Goal: Task Accomplishment & Management: Use online tool/utility

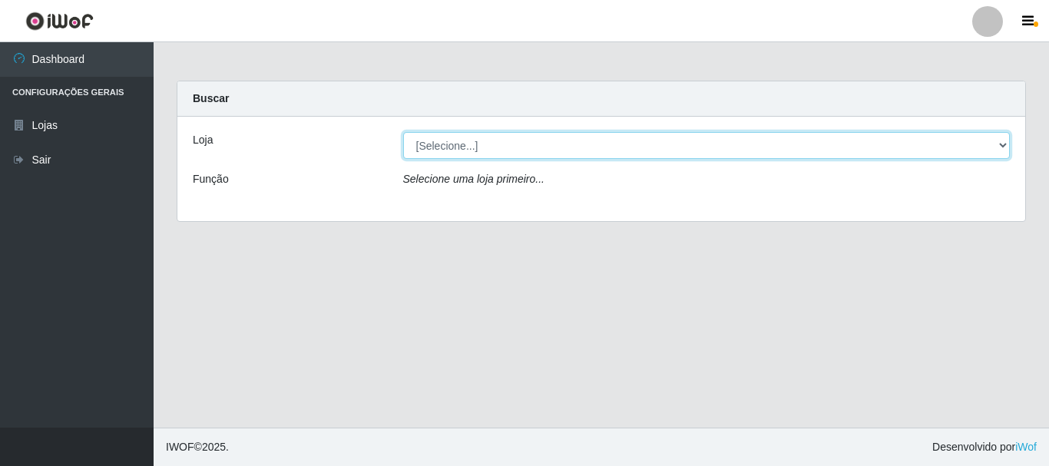
click at [458, 150] on select "[Selecione...] Nordestão - Alecrim" at bounding box center [707, 145] width 608 height 27
select select "453"
click at [403, 132] on select "[Selecione...] Nordestão - Alecrim" at bounding box center [707, 145] width 608 height 27
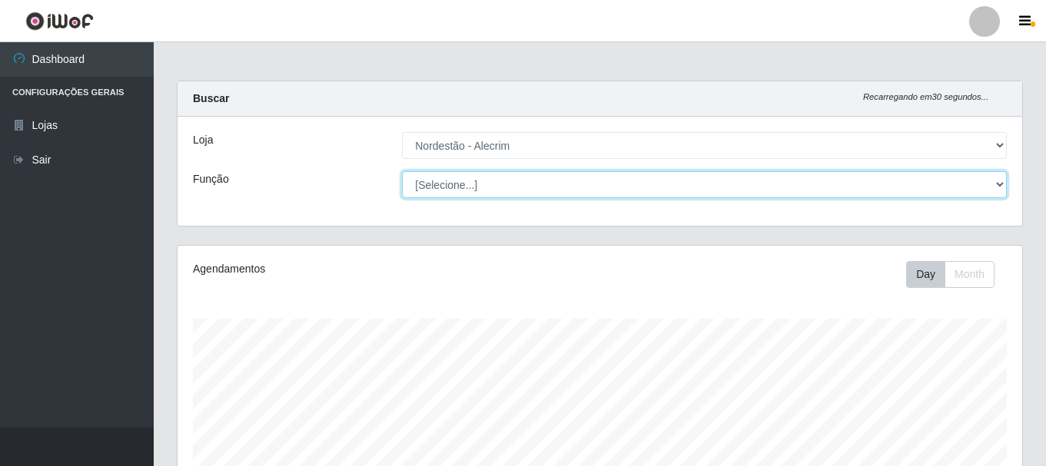
scroll to position [319, 844]
click at [462, 187] on select "[Selecione...] Balconista + Balconista de Padaria Balconista de Padaria ++ Emba…" at bounding box center [704, 184] width 605 height 27
click at [402, 171] on select "[Selecione...] Balconista + Balconista de Padaria Balconista de Padaria ++ Emba…" at bounding box center [704, 184] width 605 height 27
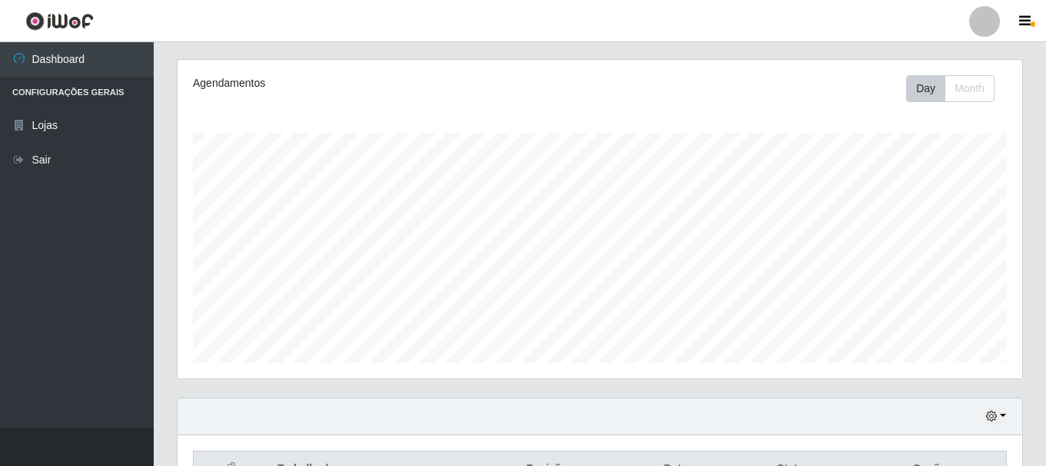
scroll to position [280, 0]
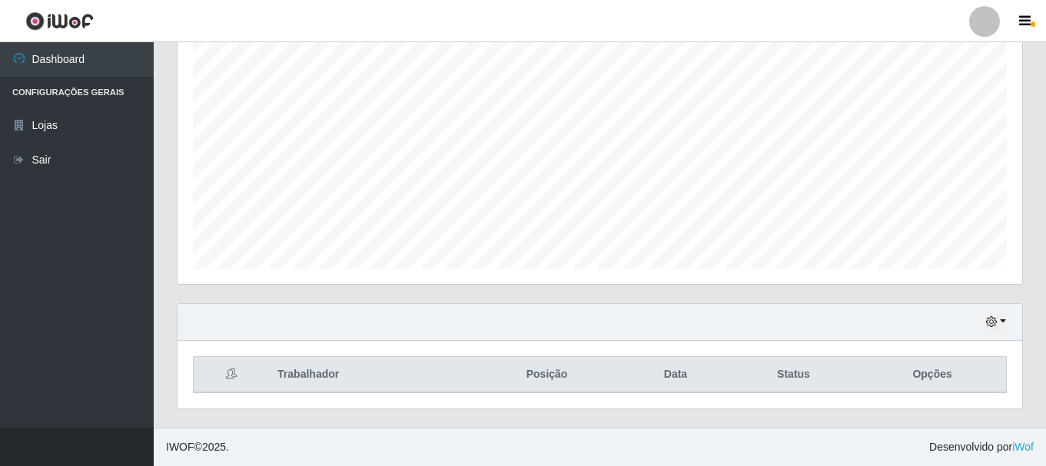
drag, startPoint x: 1039, startPoint y: 376, endPoint x: 1046, endPoint y: 313, distance: 63.4
click at [1044, 317] on div "Carregando... Buscar Recarregando em 9 segundos... Loja [Selecione...] Nordestã…" at bounding box center [600, 114] width 892 height 628
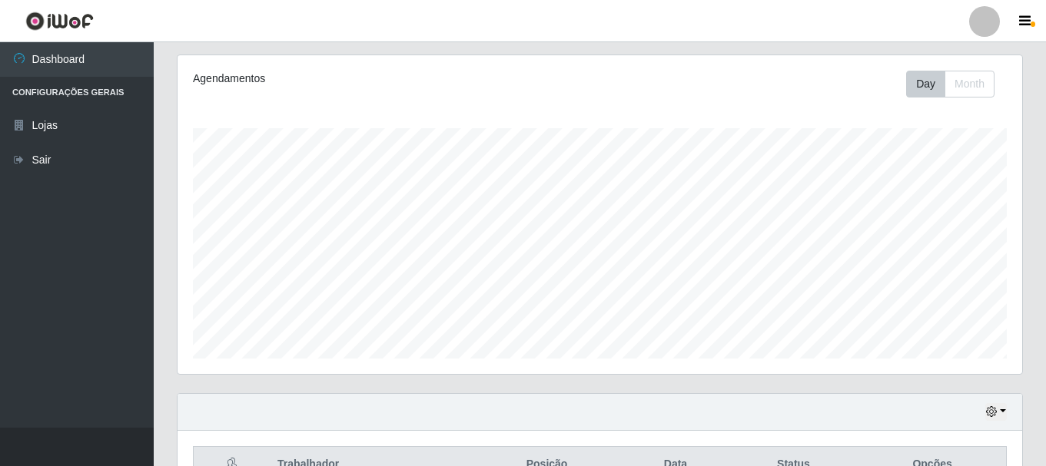
scroll to position [121, 0]
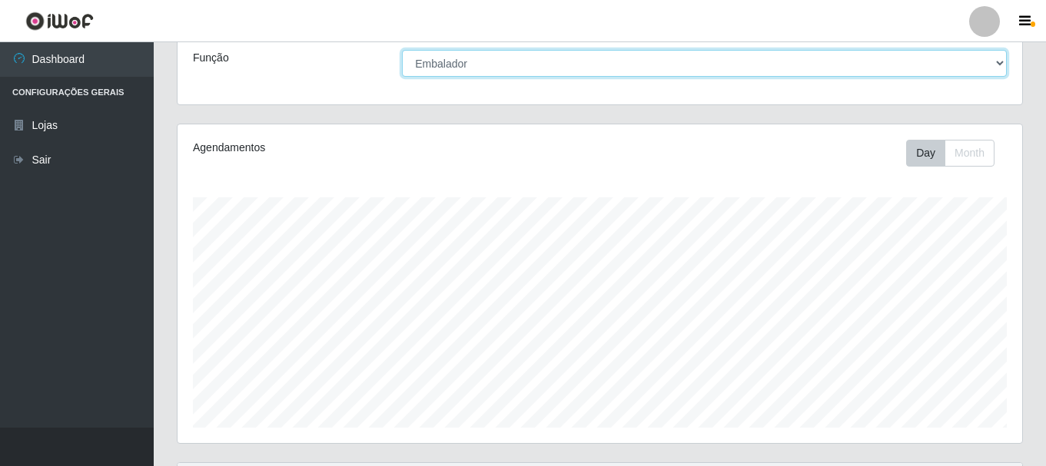
click at [441, 56] on select "[Selecione...] Balconista + Balconista de Padaria Balconista de Padaria ++ Emba…" at bounding box center [704, 63] width 605 height 27
select select "70"
click at [402, 50] on select "[Selecione...] Balconista + Balconista de Padaria Balconista de Padaria ++ Emba…" at bounding box center [704, 63] width 605 height 27
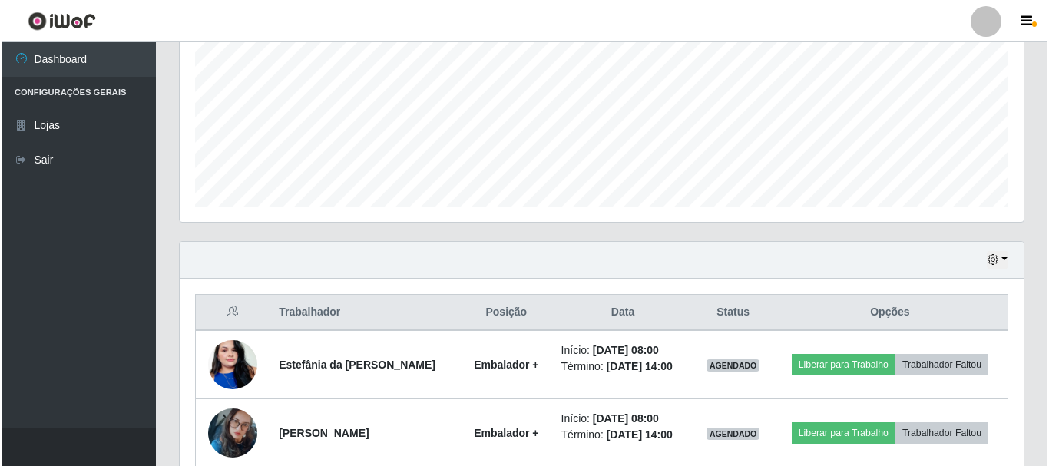
scroll to position [554, 0]
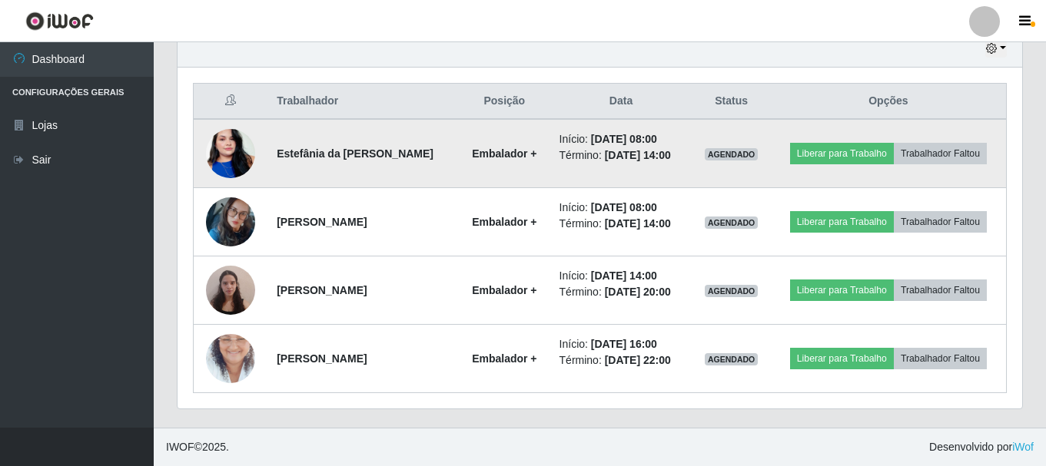
click at [393, 174] on td "Estefânia da [PERSON_NAME]" at bounding box center [362, 153] width 191 height 69
click at [837, 157] on button "Liberar para Trabalho" at bounding box center [842, 154] width 104 height 22
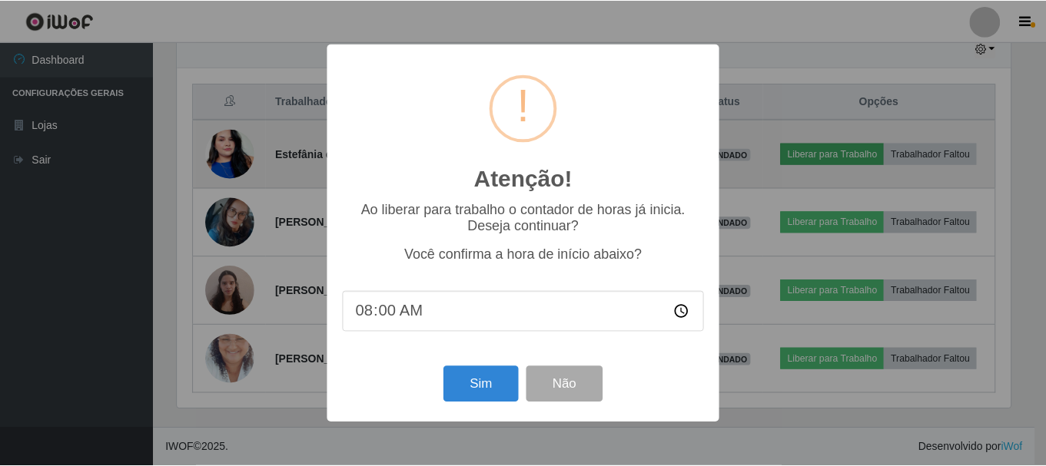
scroll to position [319, 837]
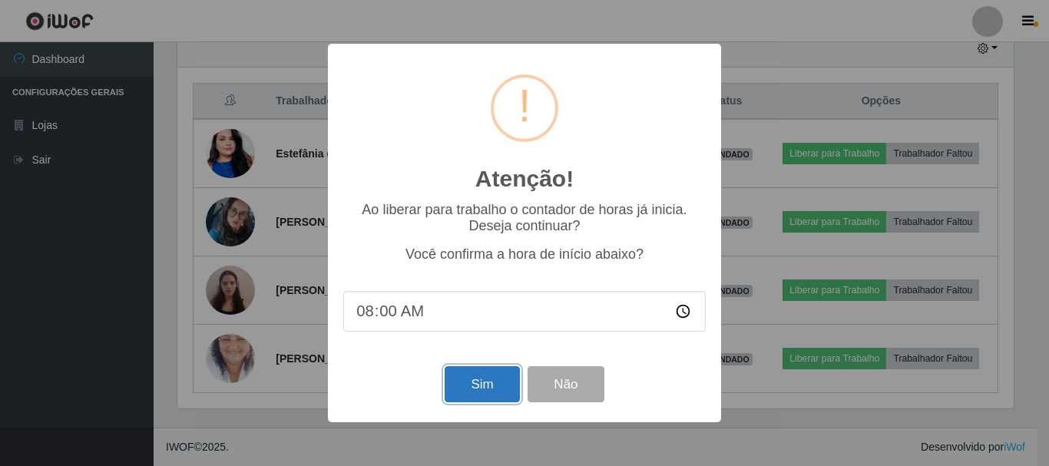
click at [453, 390] on button "Sim" at bounding box center [482, 384] width 75 height 36
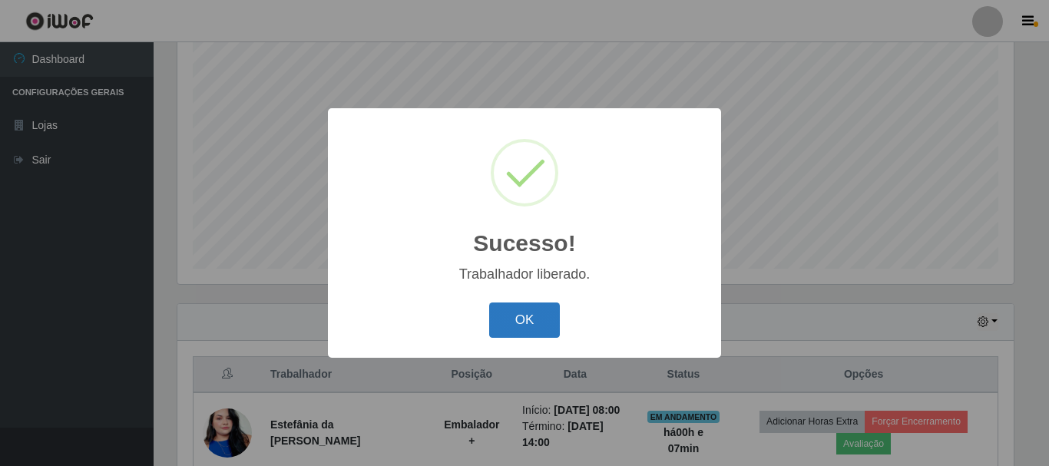
click at [545, 324] on button "OK" at bounding box center [524, 321] width 71 height 36
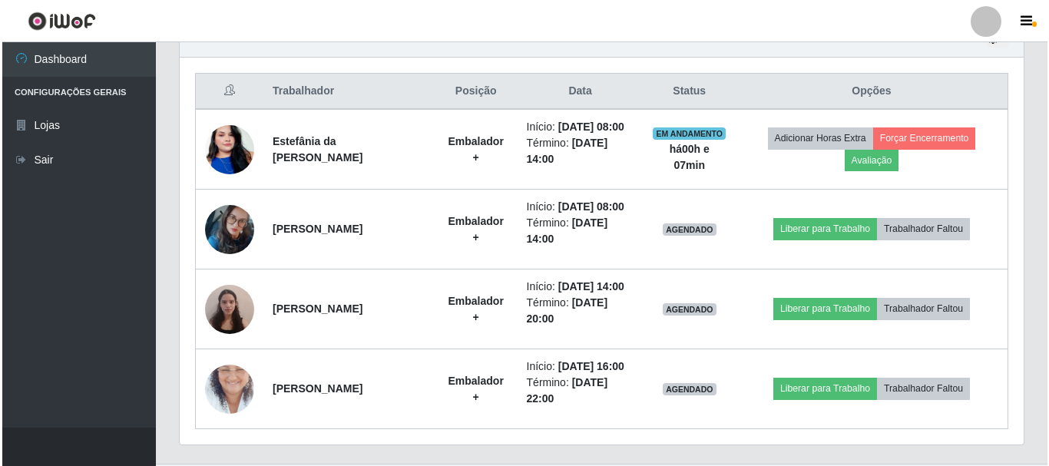
scroll to position [570, 0]
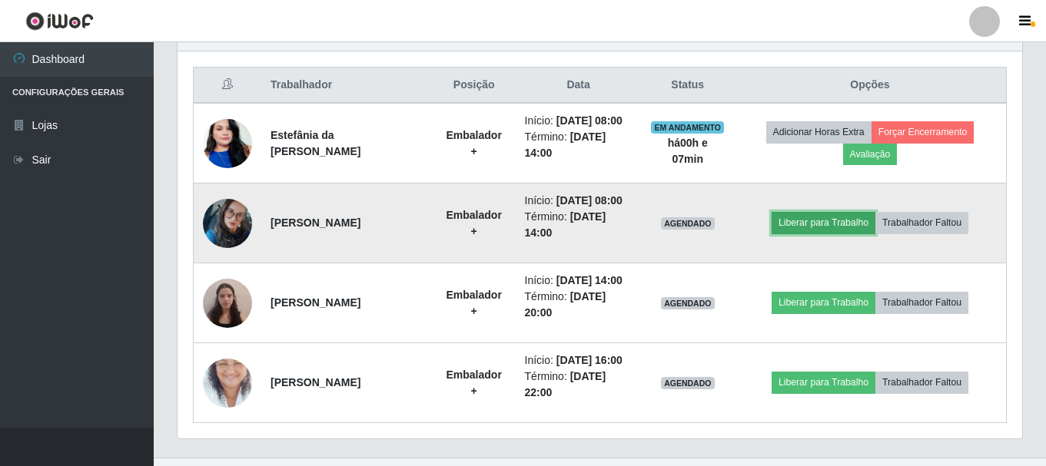
click at [836, 234] on button "Liberar para Trabalho" at bounding box center [823, 223] width 104 height 22
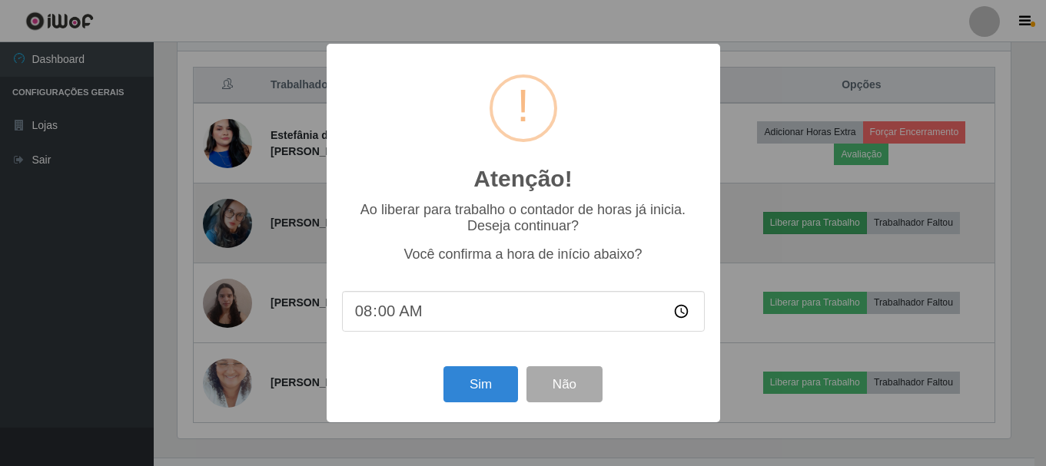
scroll to position [319, 837]
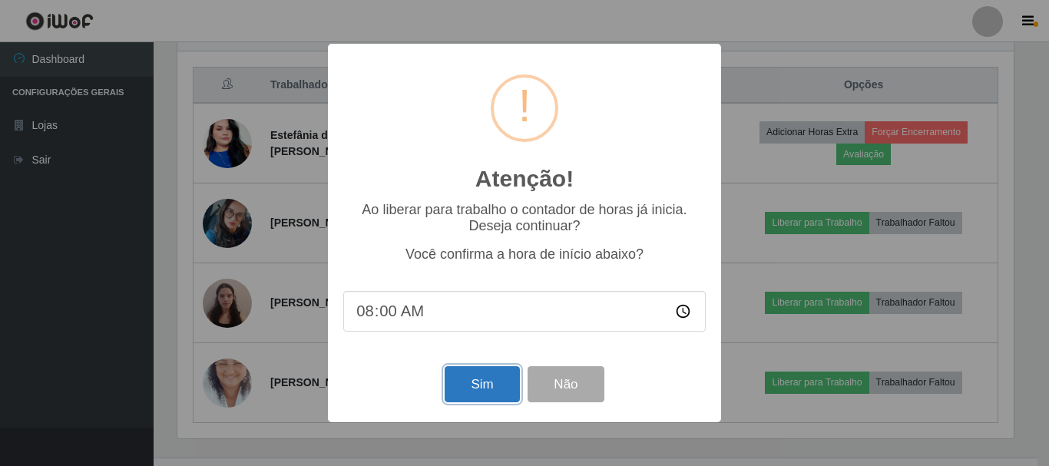
click at [480, 385] on button "Sim" at bounding box center [482, 384] width 75 height 36
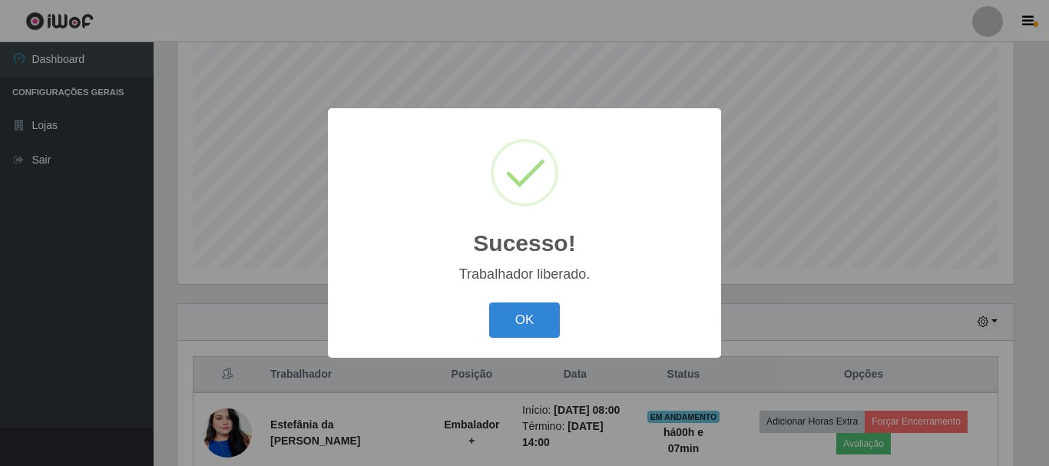
click at [526, 303] on div "OK Cancel" at bounding box center [524, 320] width 363 height 44
click at [527, 315] on button "OK" at bounding box center [524, 321] width 71 height 36
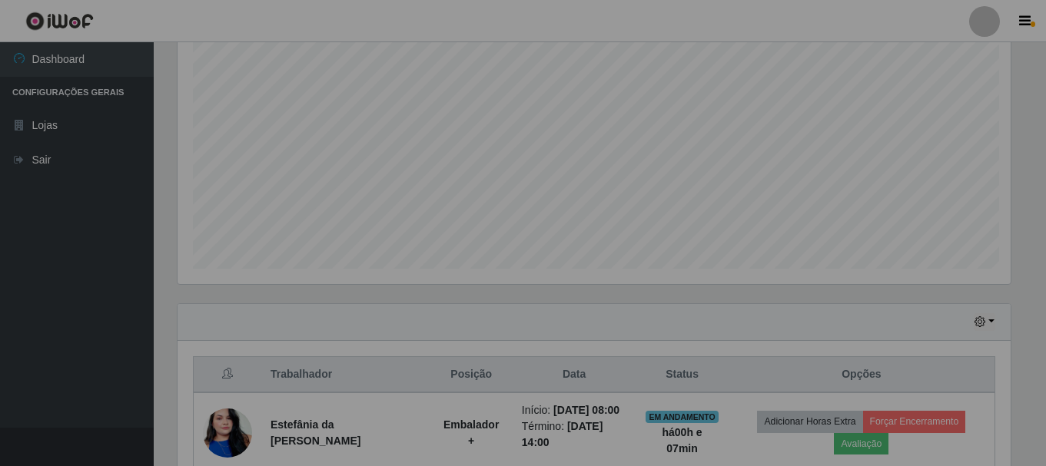
scroll to position [319, 844]
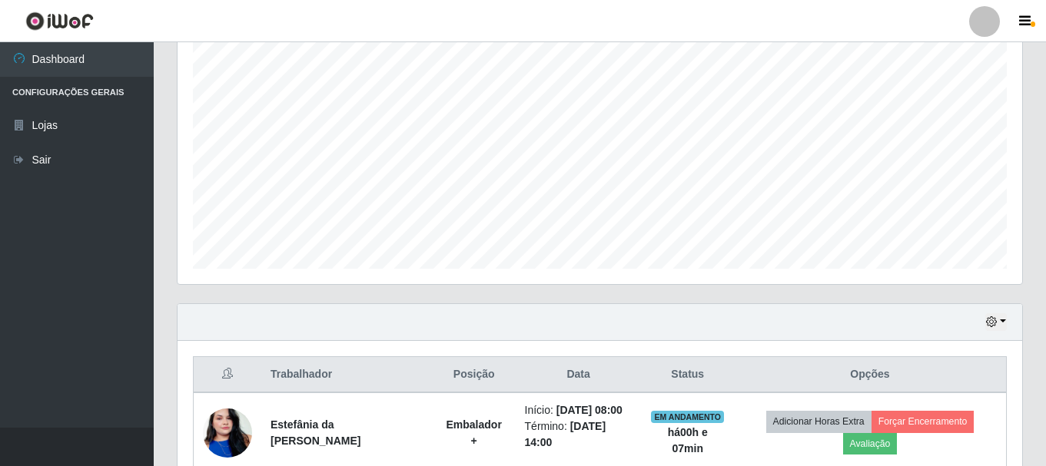
drag, startPoint x: 1041, startPoint y: 194, endPoint x: 1046, endPoint y: 234, distance: 40.3
click at [1045, 234] on div "Carregando... Buscar Recarregando em 0 segundos... Loja [Selecione...] Nordestã…" at bounding box center [600, 273] width 892 height 947
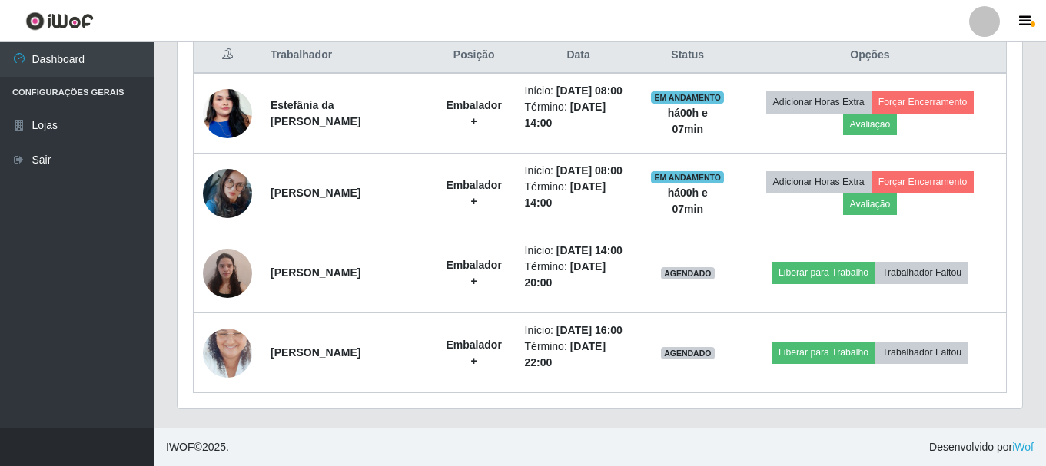
scroll to position [615, 0]
